Goal: Information Seeking & Learning: Learn about a topic

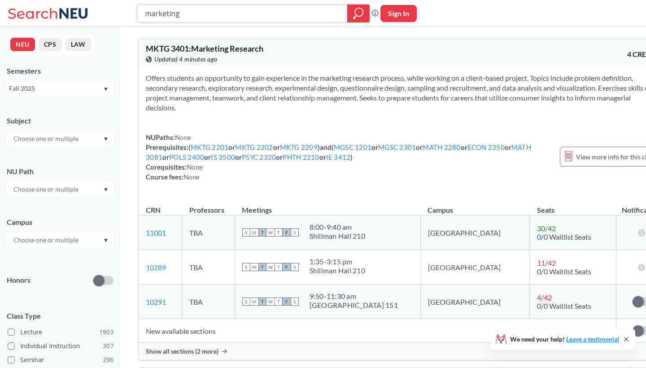
click at [172, 14] on input "marketing" at bounding box center [242, 13] width 197 height 15
type input "introduction to marketing"
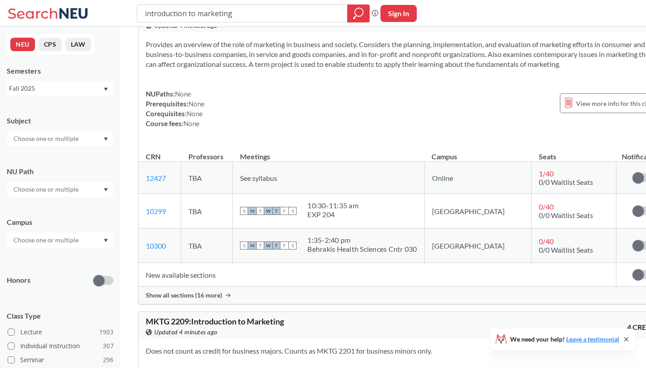
scroll to position [77, 0]
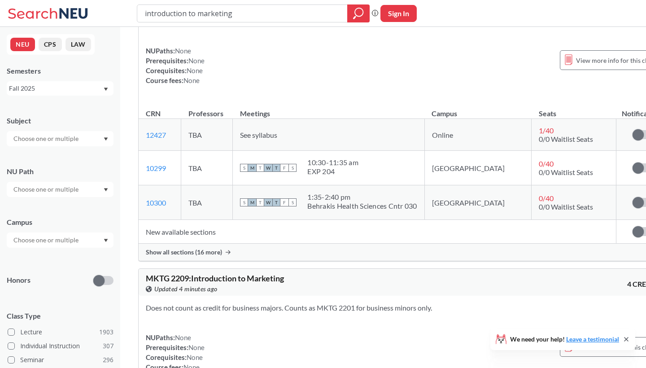
click at [158, 256] on span "Show all sections (16 more)" at bounding box center [184, 252] width 76 height 8
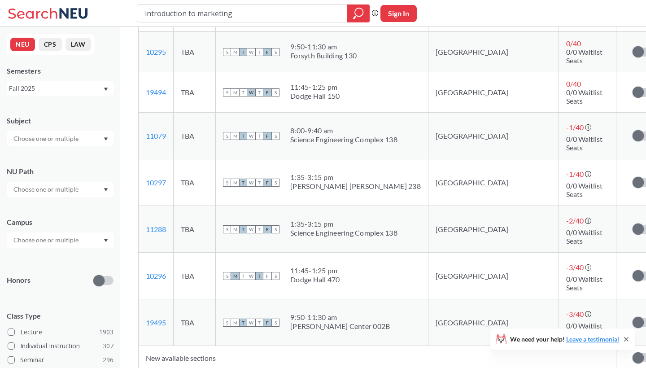
scroll to position [685, 0]
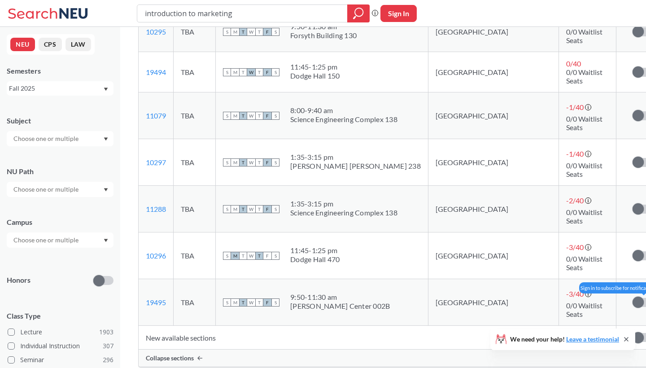
click at [632, 298] on label at bounding box center [642, 302] width 20 height 9
click at [632, 298] on input "checkbox" at bounding box center [632, 298] width 0 height 0
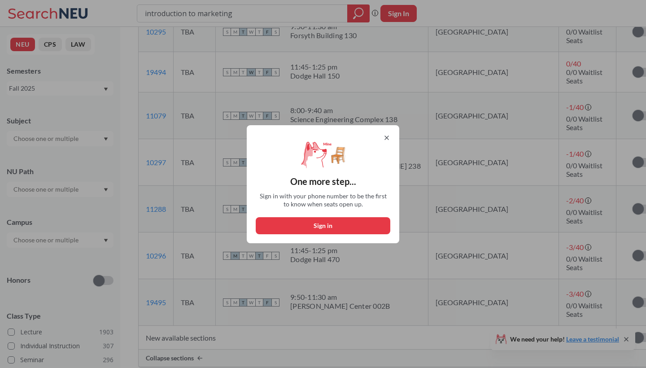
click at [363, 228] on button "Sign in" at bounding box center [323, 225] width 135 height 17
select select "US"
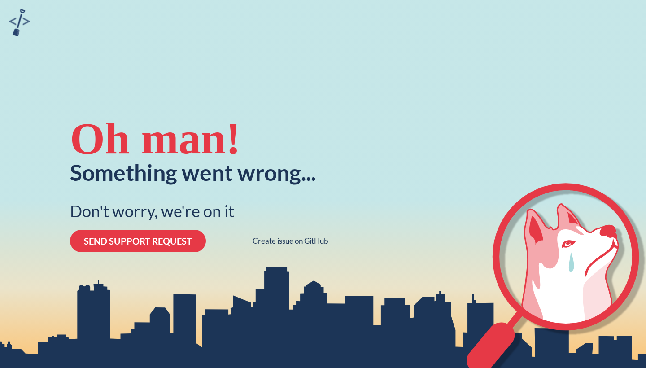
click at [333, 178] on div "Oh man! Something went wrong... Don't worry, we're on it SEND SUPPORT REQUEST C…" at bounding box center [199, 184] width 269 height 368
click at [300, 236] on link "Create issue on GitHub" at bounding box center [290, 240] width 76 height 9
